Goal: Information Seeking & Learning: Check status

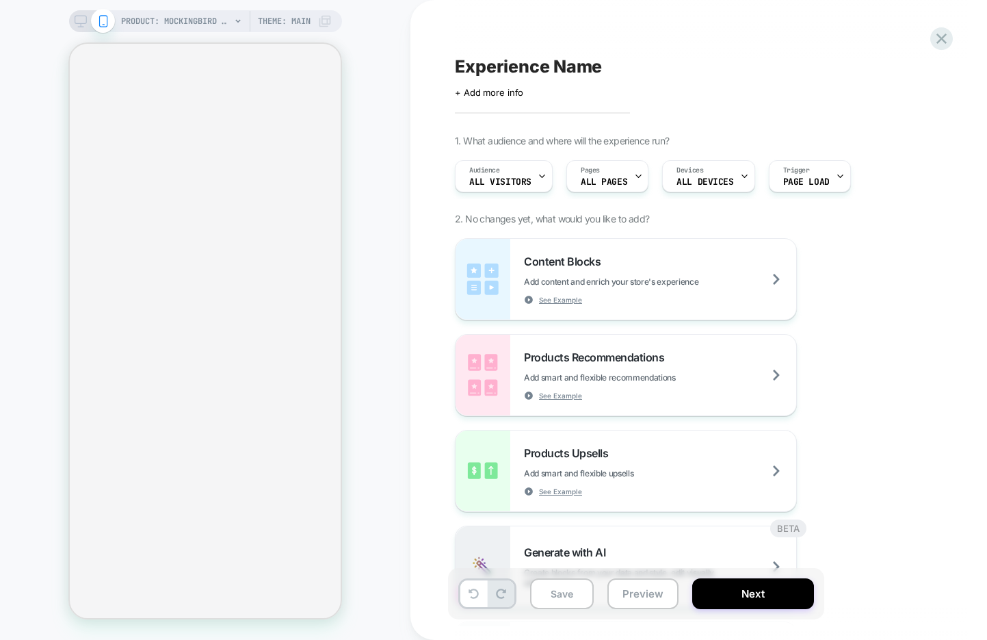
select select "******"
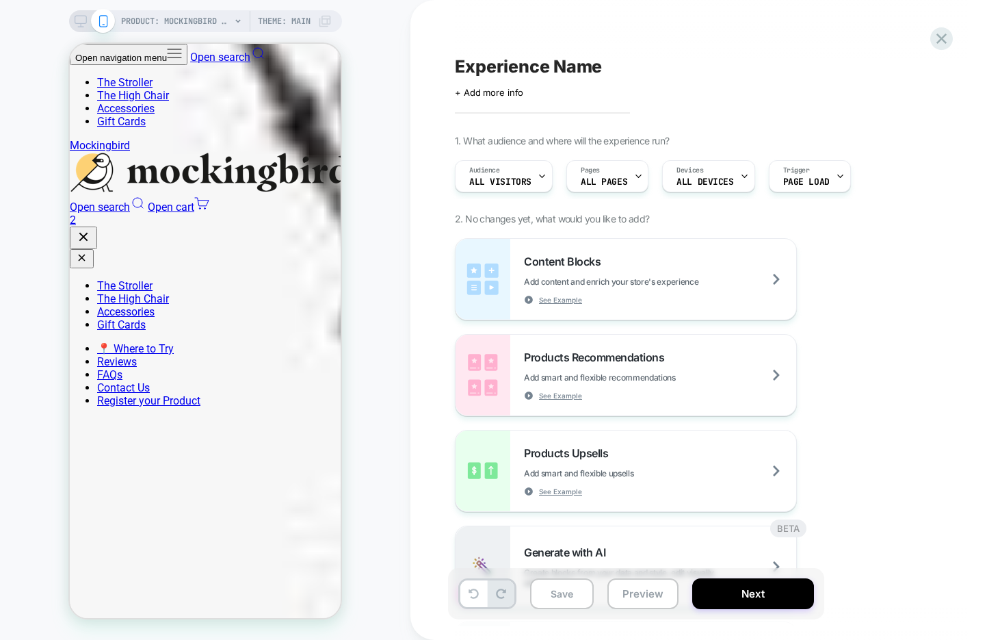
scroll to position [0, 501]
click at [941, 36] on icon at bounding box center [941, 38] width 18 height 18
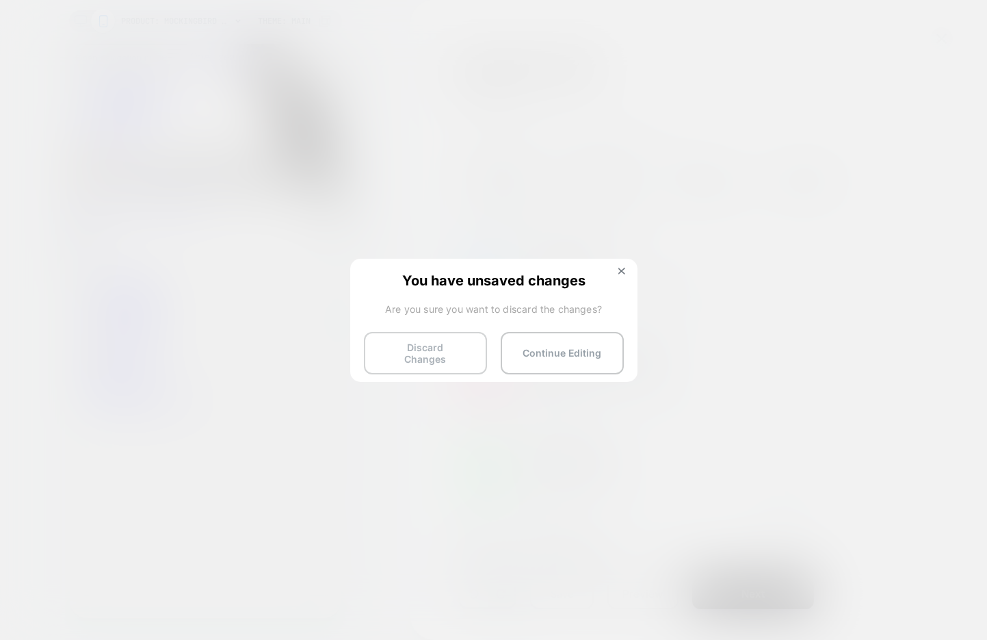
click at [371, 347] on button "Discard Changes" at bounding box center [425, 353] width 123 height 42
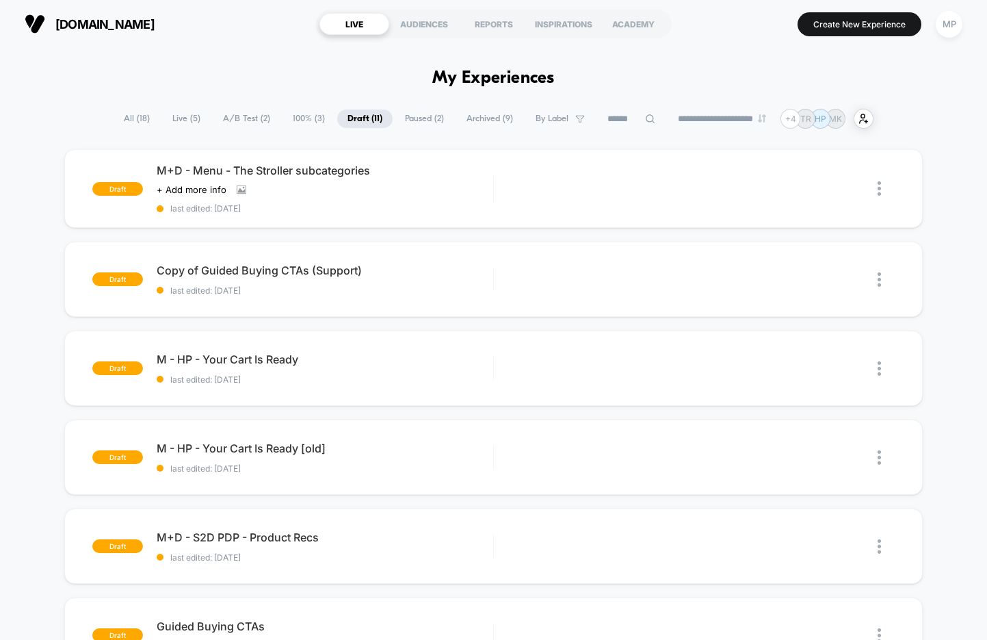
click at [235, 120] on span "A/B Test ( 2 )" at bounding box center [247, 118] width 68 height 18
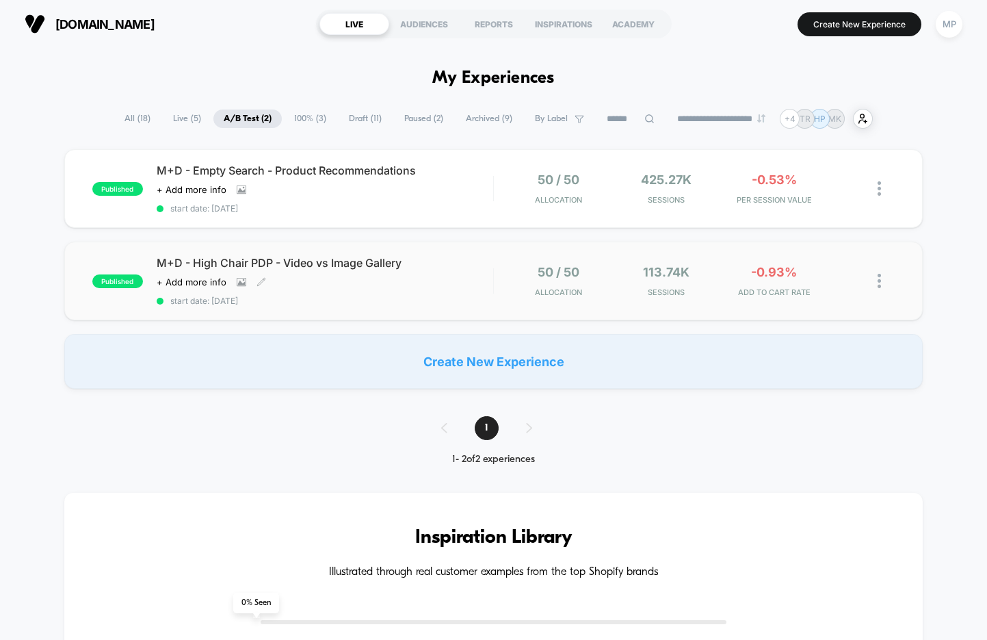
click at [316, 288] on div "M+D - High Chair PDP - Video vs Image Gallery Click to view images Click to edi…" at bounding box center [325, 281] width 337 height 50
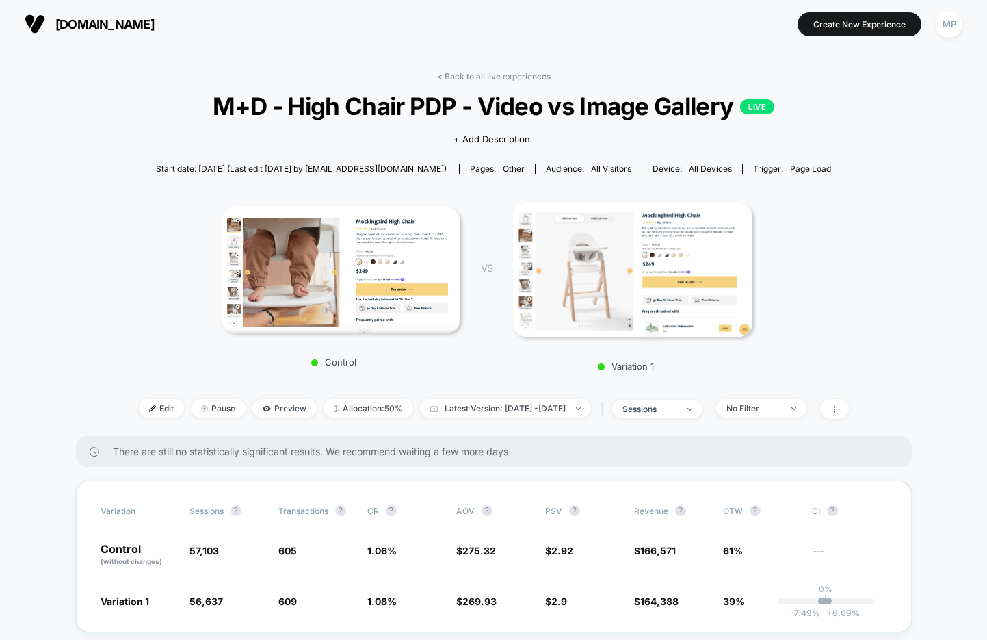
click at [490, 75] on link "< Back to all live experiences" at bounding box center [494, 76] width 114 height 10
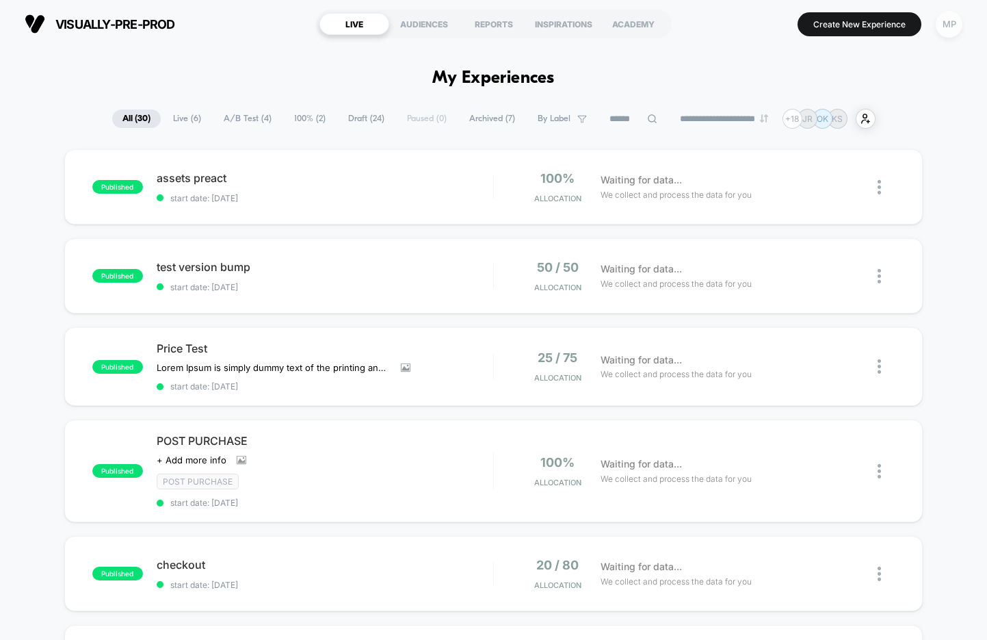
click at [939, 28] on div "MP" at bounding box center [949, 24] width 27 height 27
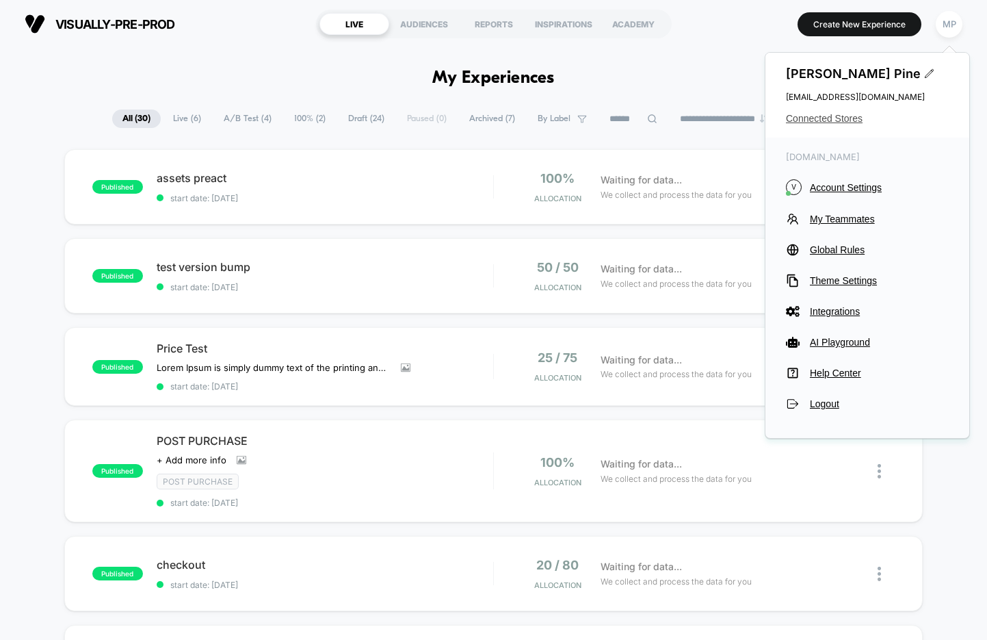
click at [827, 116] on span "Connected Stores" at bounding box center [867, 118] width 163 height 11
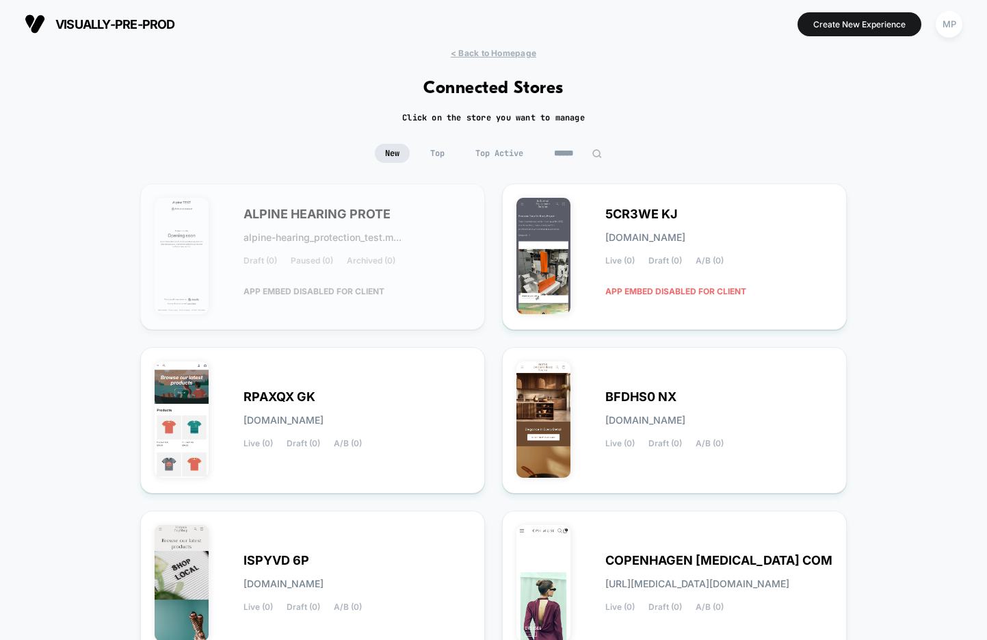
click at [564, 161] on input at bounding box center [578, 153] width 68 height 19
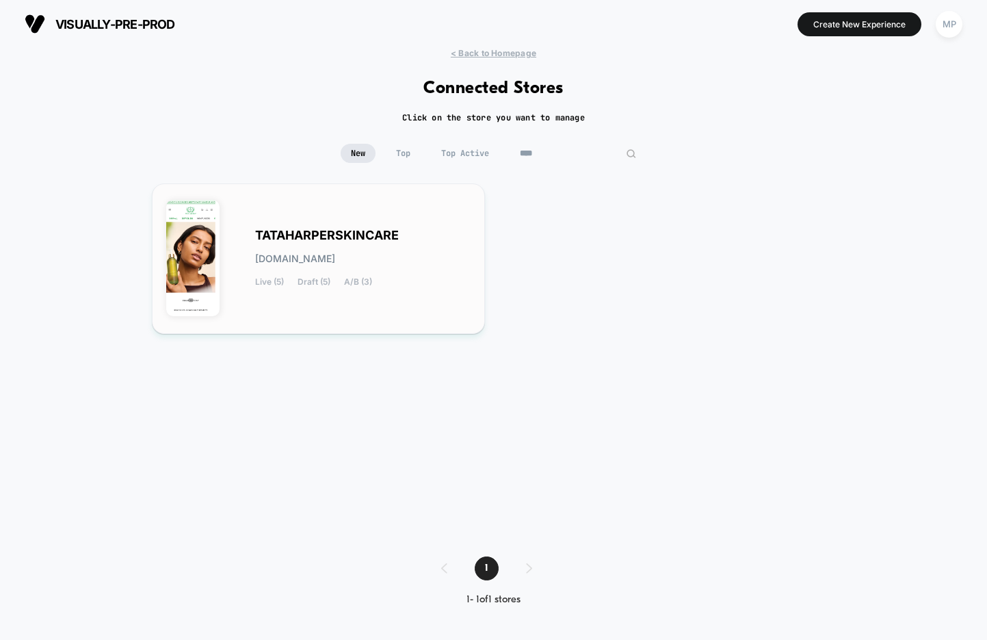
type input "****"
click at [324, 255] on span "tataharperskincare.myshopify.com" at bounding box center [295, 259] width 80 height 10
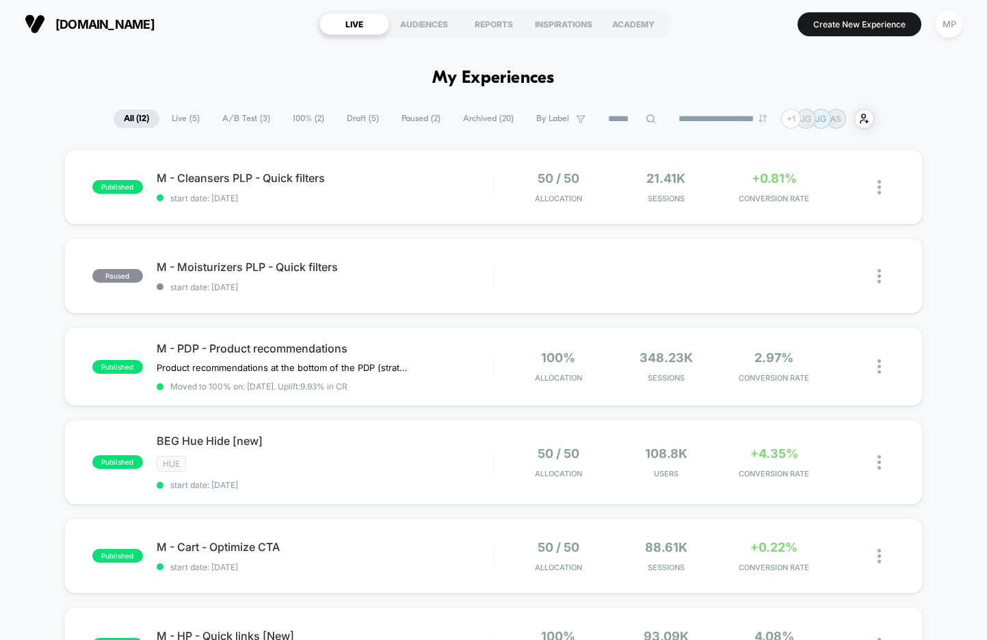
click at [246, 119] on span "A/B Test ( 3 )" at bounding box center [246, 118] width 68 height 18
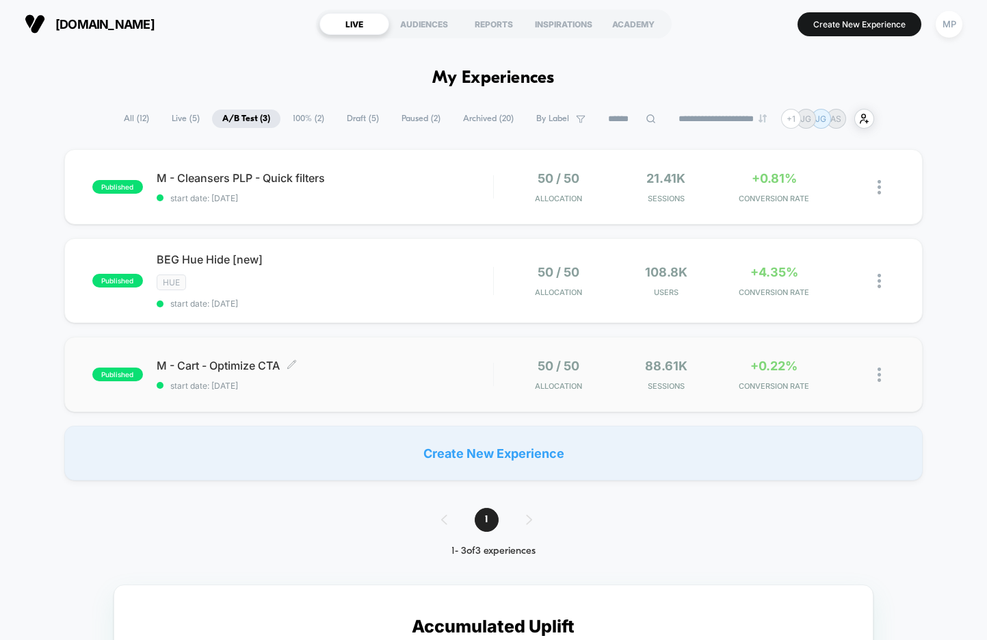
click at [321, 384] on span "start date: 5/7/2025" at bounding box center [325, 385] width 337 height 10
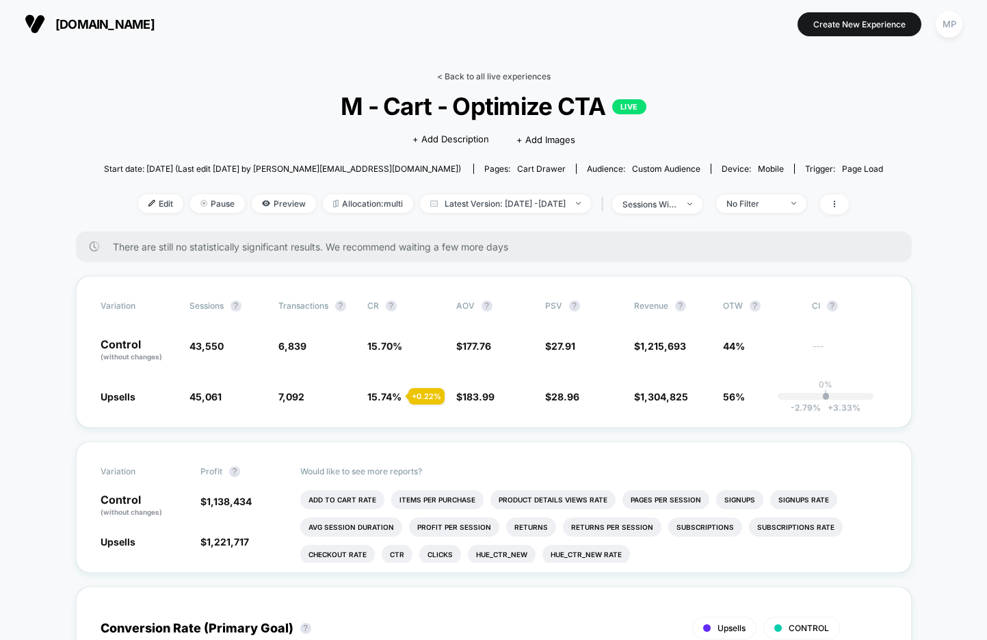
click at [464, 72] on link "< Back to all live experiences" at bounding box center [494, 76] width 114 height 10
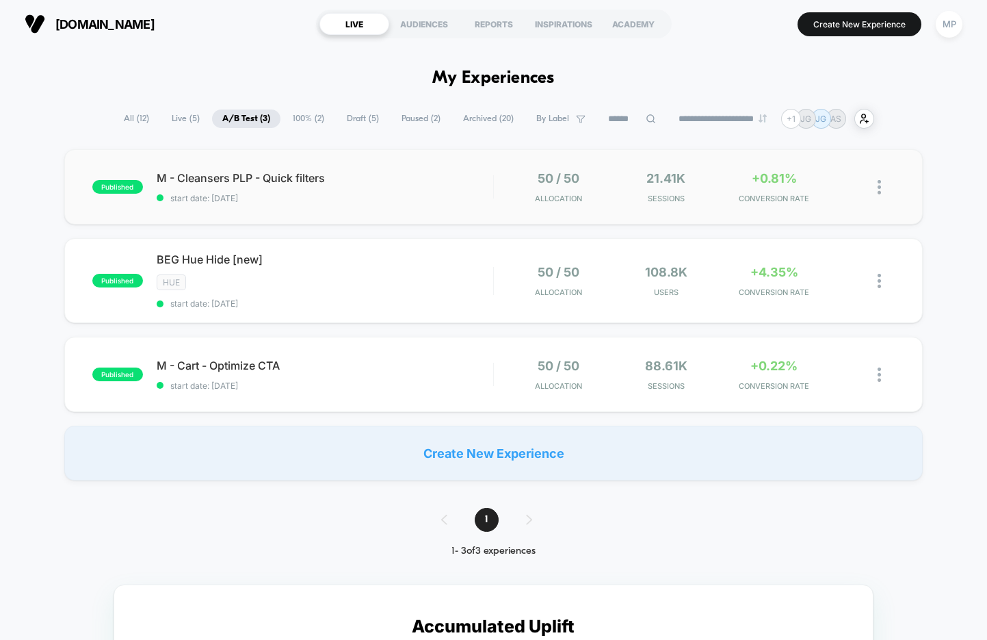
click at [330, 210] on div "published M - Cleansers PLP - Quick filters start date: 6/11/2025 50 / 50 Alloc…" at bounding box center [493, 186] width 859 height 75
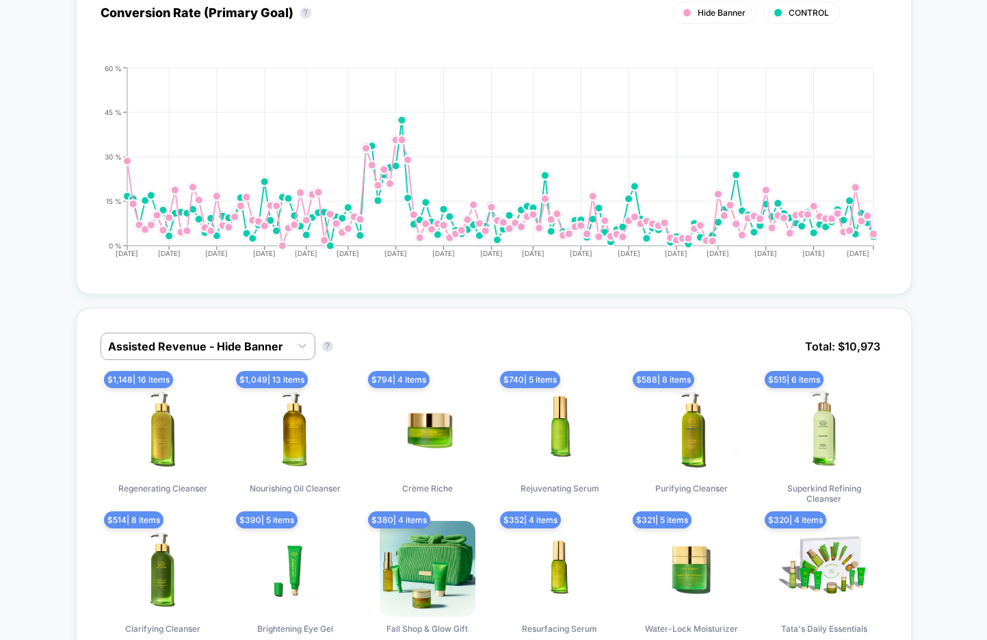
scroll to position [286, 0]
